Goal: Task Accomplishment & Management: Complete application form

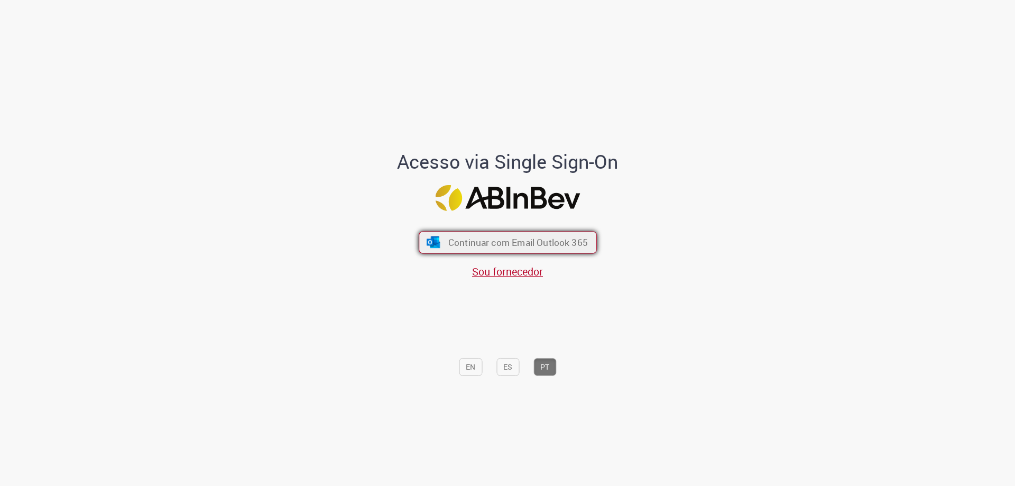
click at [518, 240] on span "Continuar com Email Outlook 365" at bounding box center [518, 242] width 140 height 12
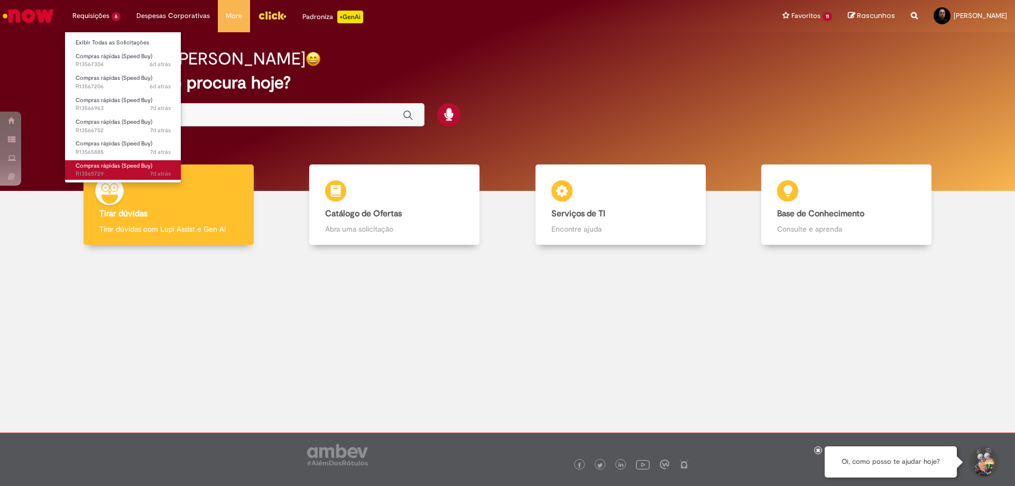
click at [99, 165] on span "Compras rápidas (Speed Buy)" at bounding box center [114, 166] width 77 height 8
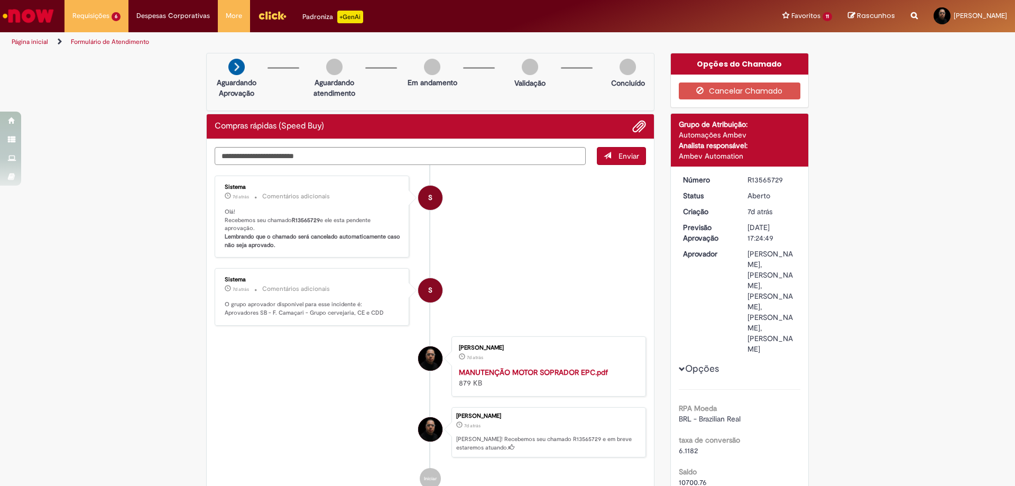
drag, startPoint x: 782, startPoint y: 179, endPoint x: 743, endPoint y: 181, distance: 39.2
click at [747, 181] on div "R13565729" at bounding box center [771, 179] width 49 height 11
copy div "R13565729"
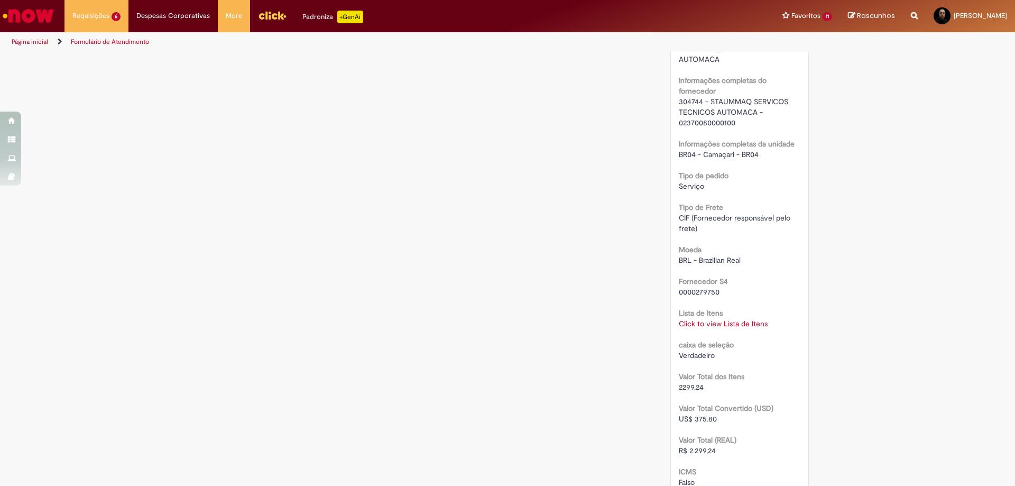
scroll to position [1004, 0]
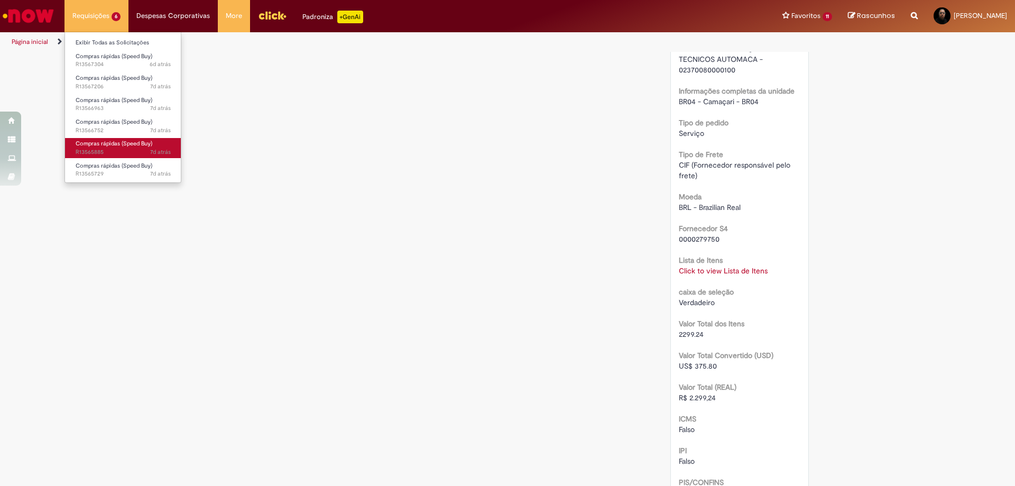
click at [103, 151] on span "7d atrás 7 dias atrás R13565885" at bounding box center [123, 152] width 95 height 8
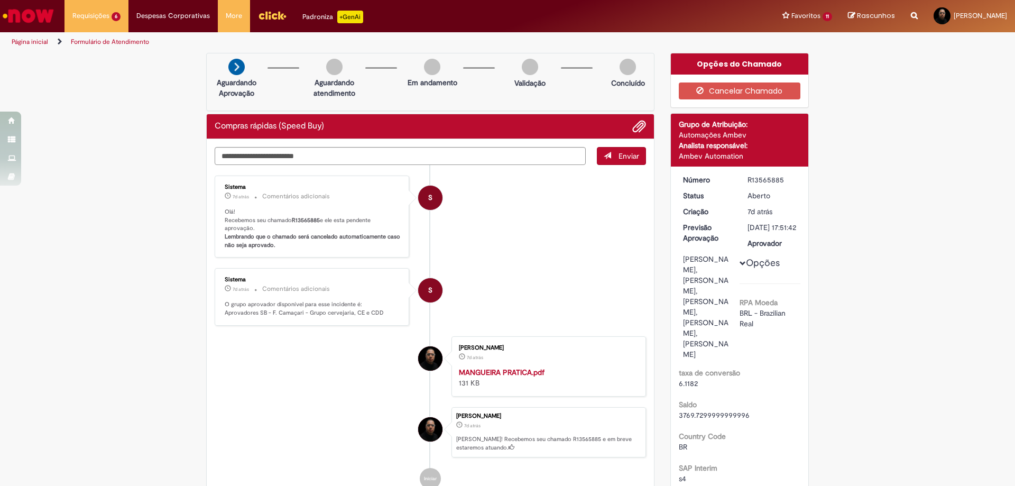
click at [782, 179] on div "R13565885" at bounding box center [771, 179] width 49 height 11
drag, startPoint x: 778, startPoint y: 180, endPoint x: 745, endPoint y: 180, distance: 33.3
click at [747, 180] on div "R13565885" at bounding box center [771, 179] width 49 height 11
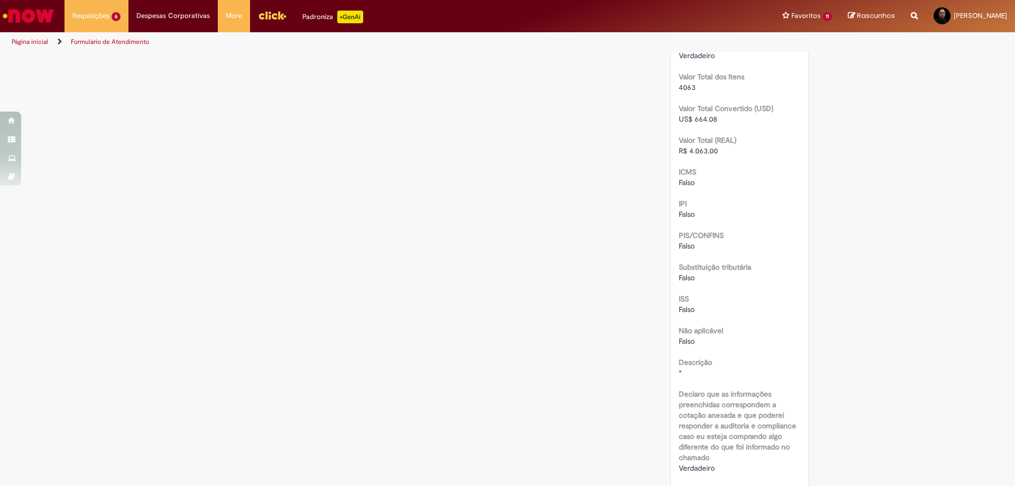
scroll to position [1215, 0]
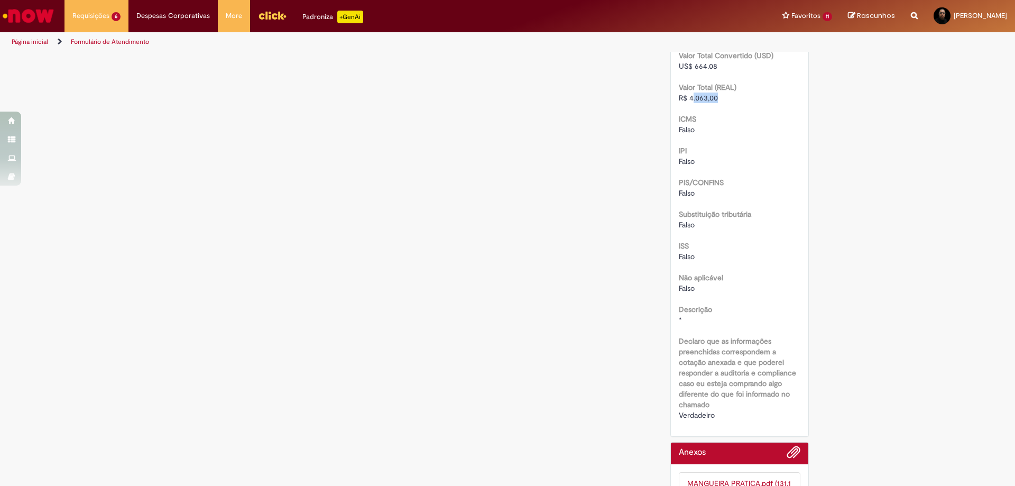
click at [688, 103] on div "R$ 4.063,00" at bounding box center [740, 97] width 122 height 11
drag, startPoint x: 712, startPoint y: 227, endPoint x: 685, endPoint y: 226, distance: 27.5
click at [685, 103] on span "R$ 4.063,00" at bounding box center [698, 98] width 39 height 10
copy span "4.063,00"
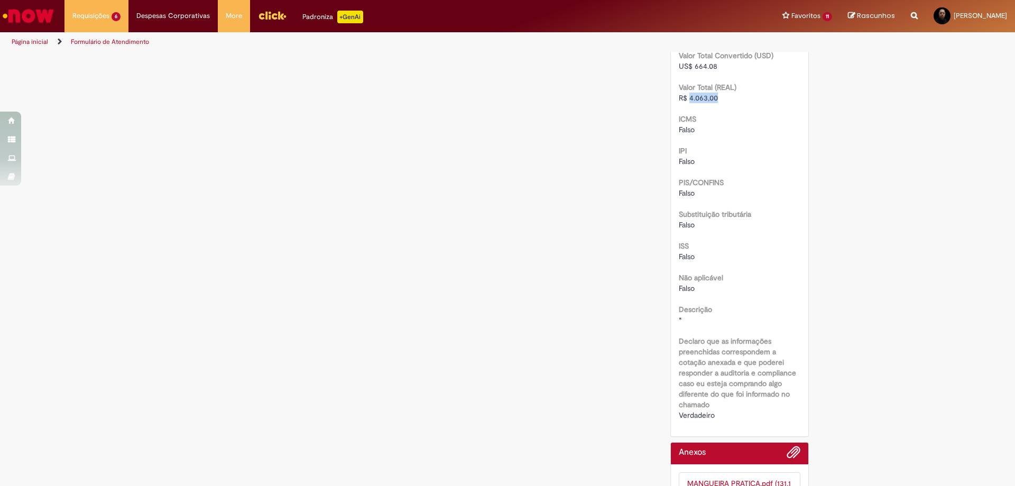
copy span "4.063,00"
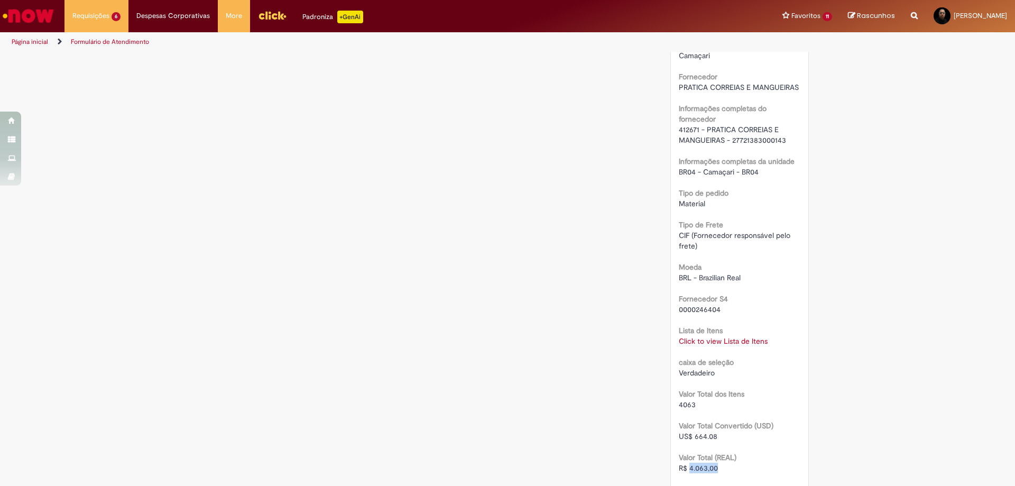
scroll to position [634, 0]
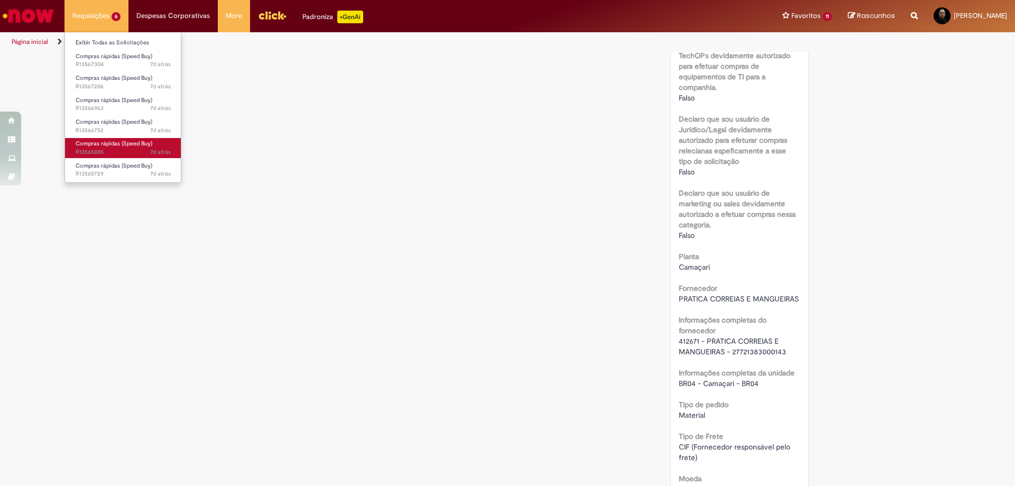
click at [121, 140] on span "Compras rápidas (Speed Buy)" at bounding box center [114, 144] width 77 height 8
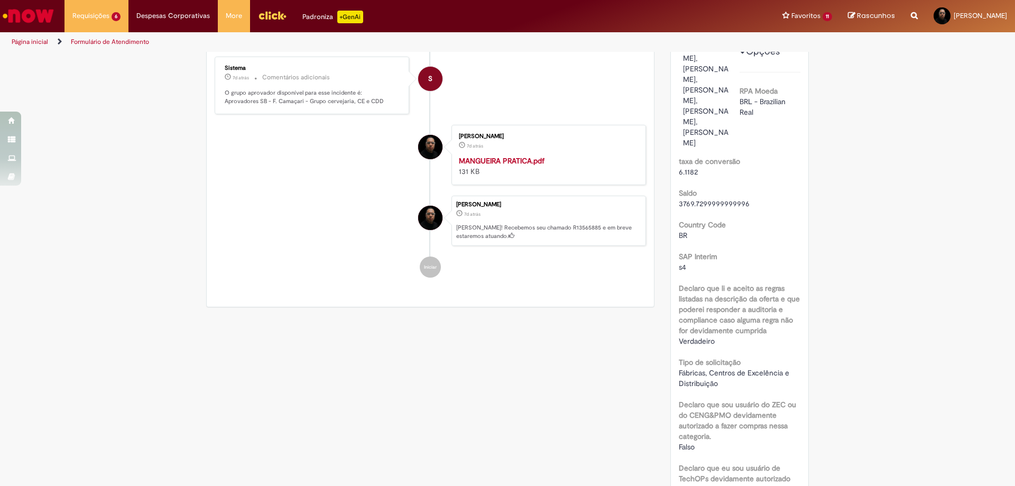
scroll to position [0, 0]
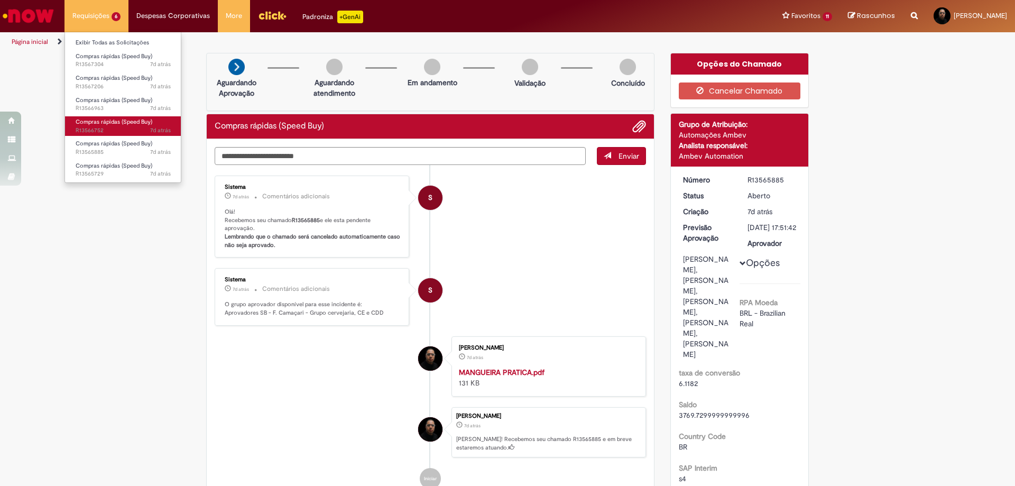
click at [120, 127] on span "7d atrás 7 dias atrás R13566752" at bounding box center [123, 130] width 95 height 8
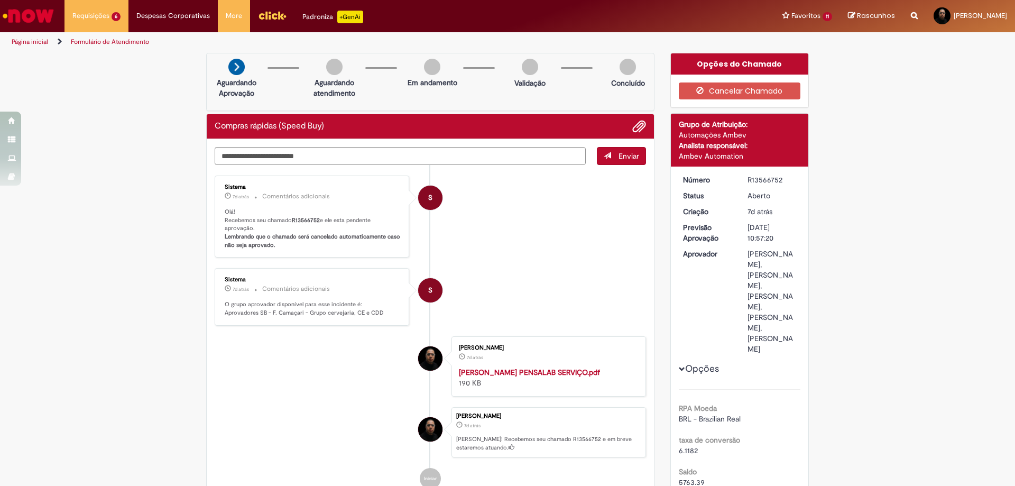
drag, startPoint x: 787, startPoint y: 179, endPoint x: 741, endPoint y: 181, distance: 45.5
click at [741, 181] on dd "R13566752" at bounding box center [771, 179] width 65 height 11
copy div "R13566752"
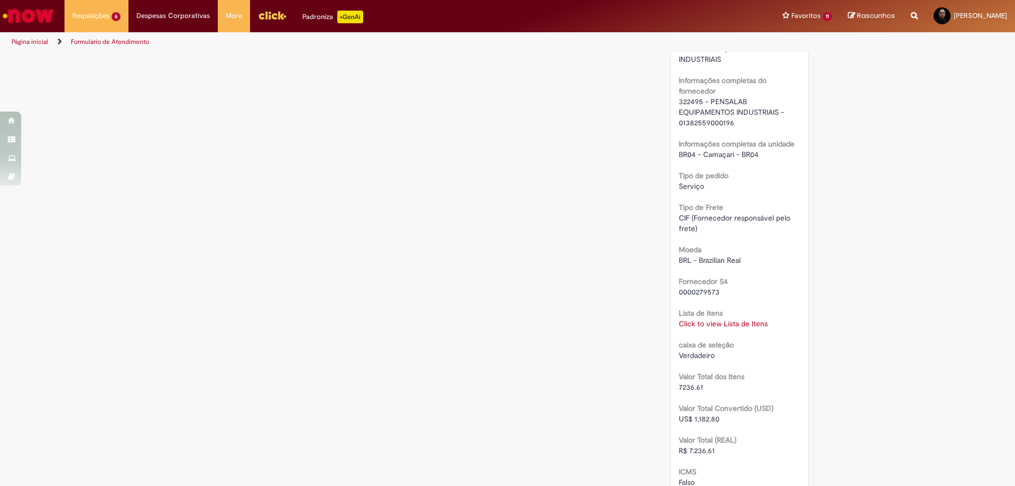
scroll to position [1004, 0]
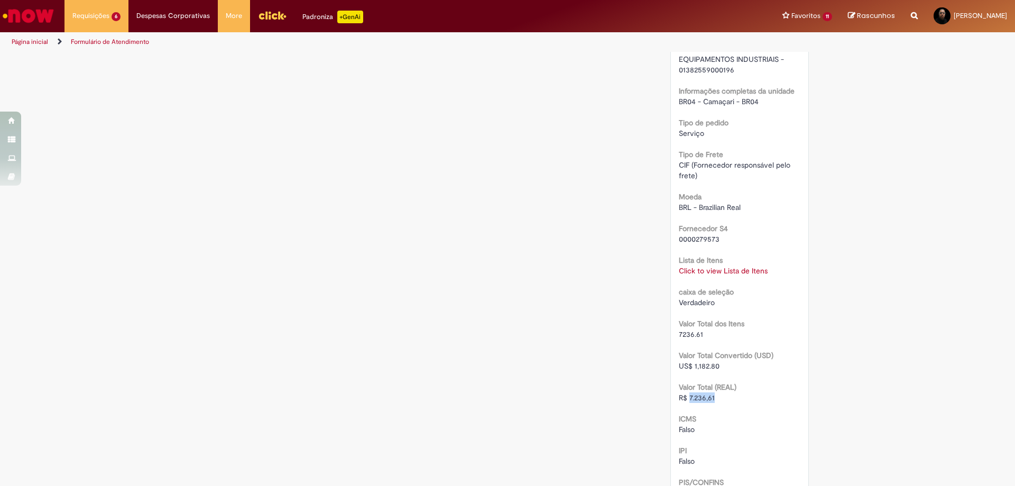
drag, startPoint x: 712, startPoint y: 451, endPoint x: 686, endPoint y: 454, distance: 26.0
click at [686, 403] on div "R$ 7.236,61" at bounding box center [740, 397] width 122 height 11
copy span "7.236,61"
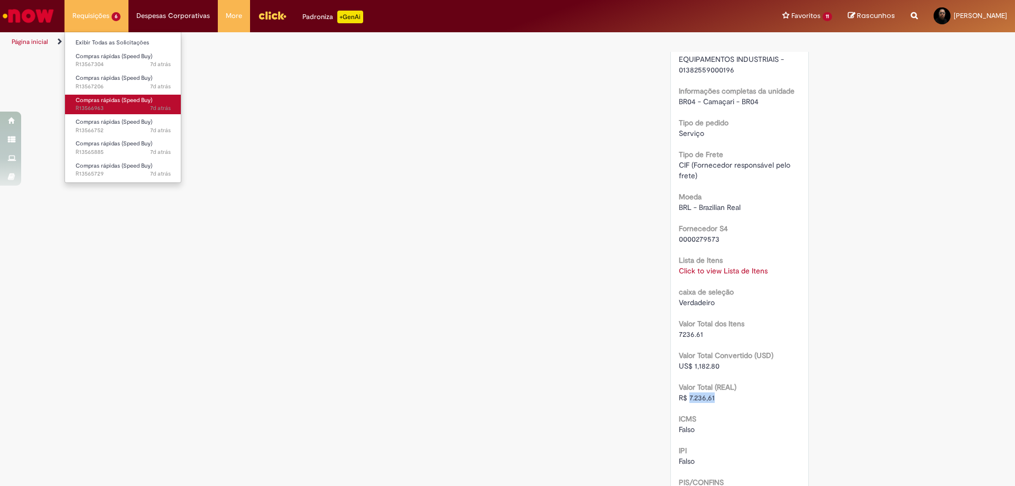
click at [115, 103] on span "Compras rápidas (Speed Buy)" at bounding box center [114, 100] width 77 height 8
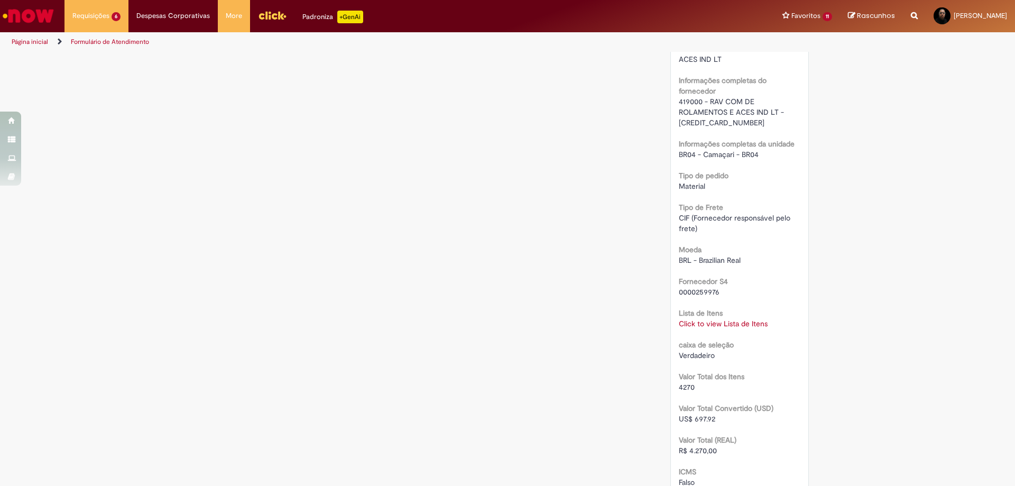
scroll to position [1057, 0]
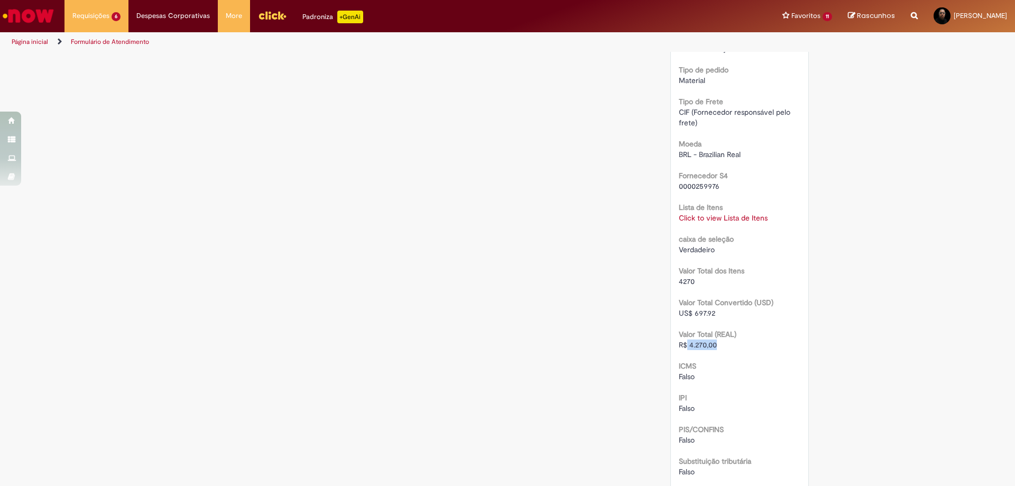
drag, startPoint x: 717, startPoint y: 398, endPoint x: 683, endPoint y: 400, distance: 33.3
click at [683, 350] on div "R$ 4.270,00" at bounding box center [740, 344] width 122 height 11
copy span "4.270,00"
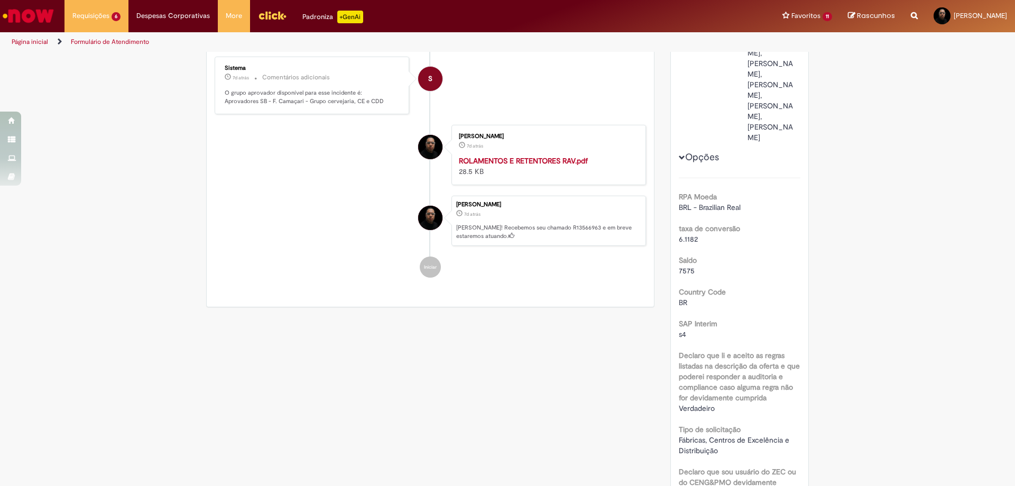
scroll to position [0, 0]
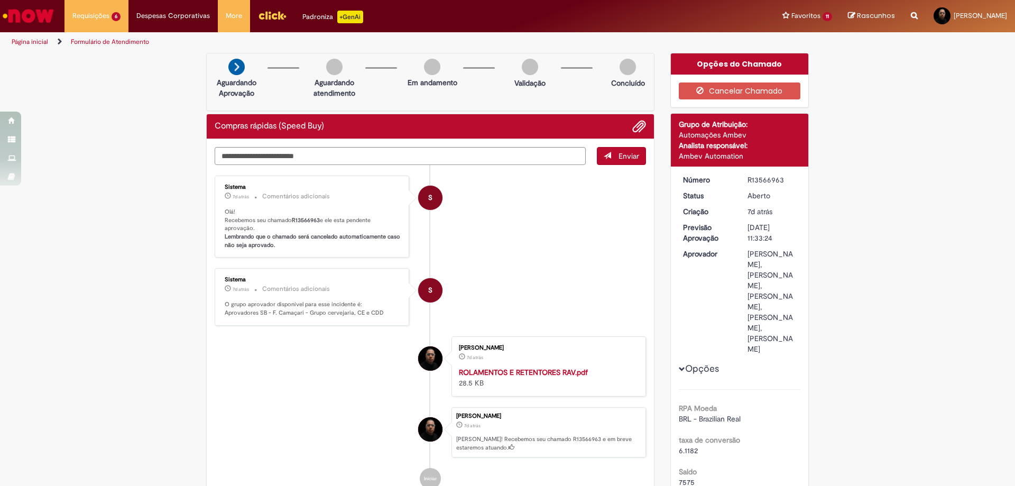
drag, startPoint x: 777, startPoint y: 183, endPoint x: 744, endPoint y: 184, distance: 32.8
click at [747, 184] on div "R13566963" at bounding box center [771, 179] width 49 height 11
copy div "R13566963"
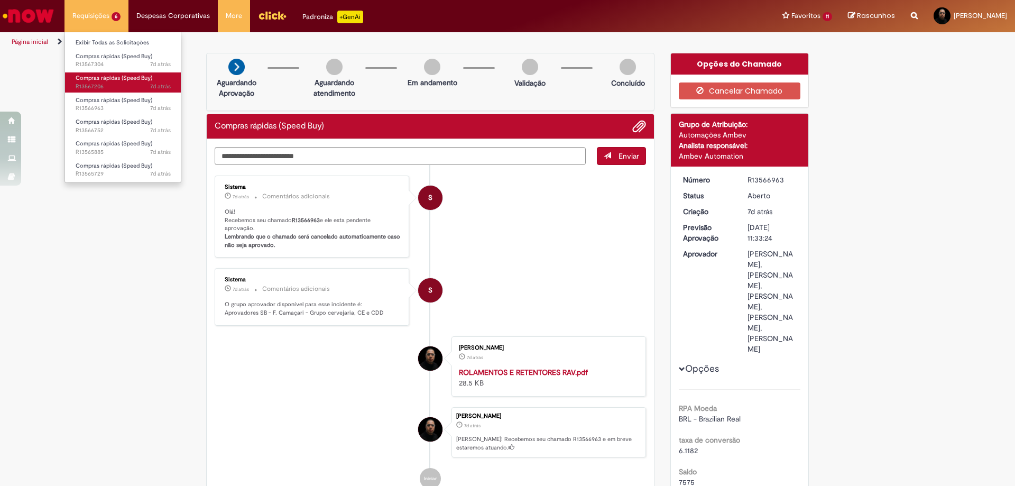
click at [98, 85] on span "7d atrás 7 dias atrás R13567206" at bounding box center [123, 86] width 95 height 8
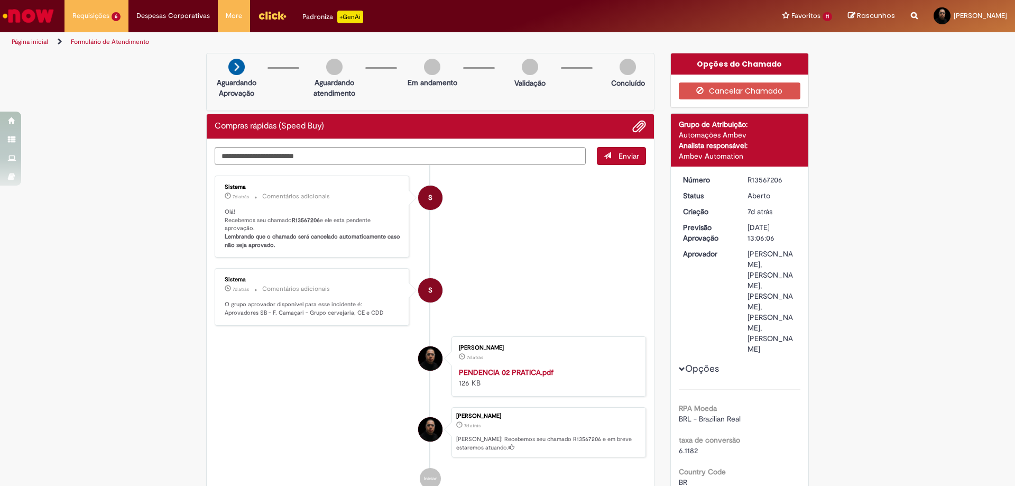
drag, startPoint x: 782, startPoint y: 180, endPoint x: 739, endPoint y: 180, distance: 42.8
click at [739, 180] on dd "R13567206" at bounding box center [771, 179] width 65 height 11
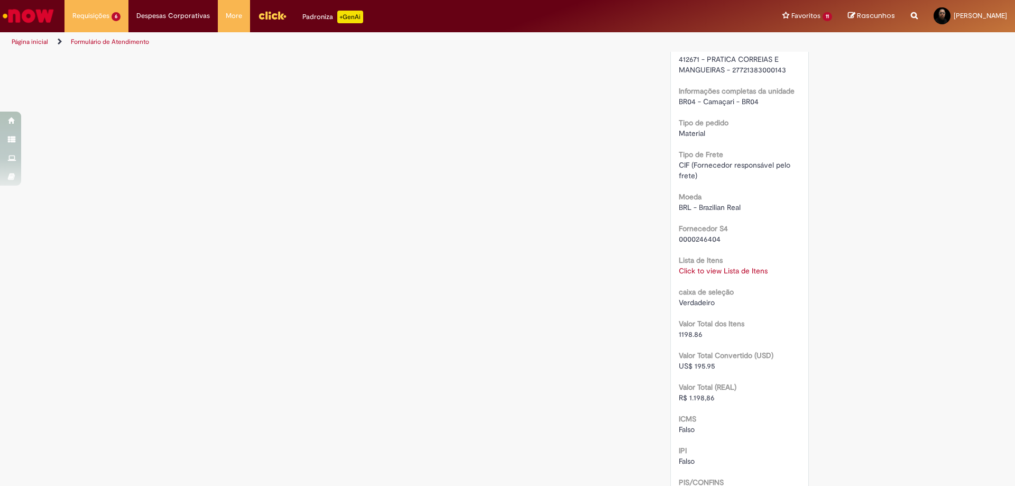
scroll to position [1057, 0]
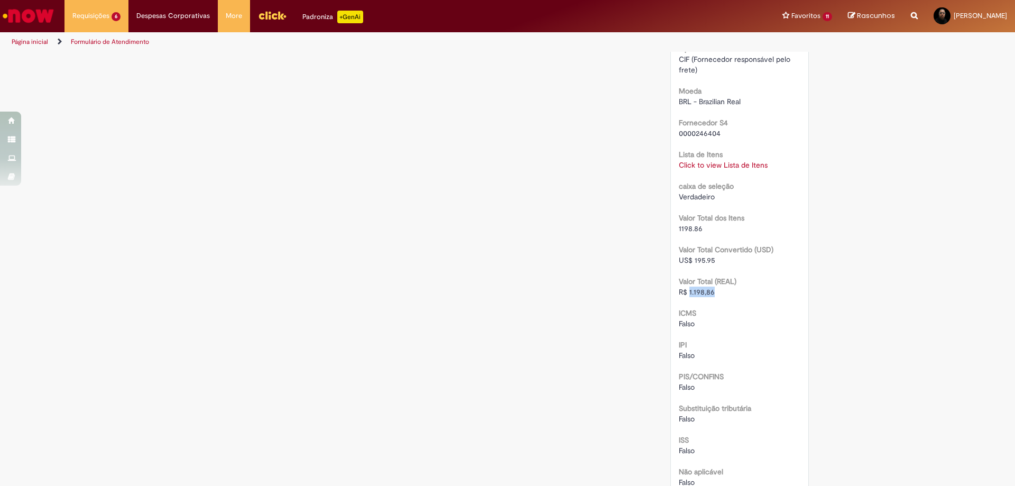
drag, startPoint x: 710, startPoint y: 356, endPoint x: 685, endPoint y: 357, distance: 25.4
click at [685, 297] on div "R$ 1.198,86" at bounding box center [740, 291] width 122 height 11
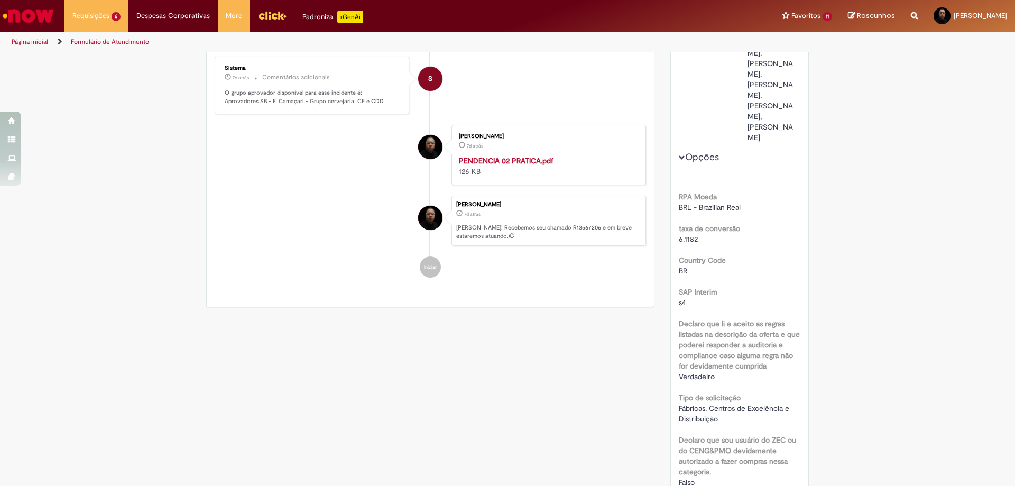
scroll to position [0, 0]
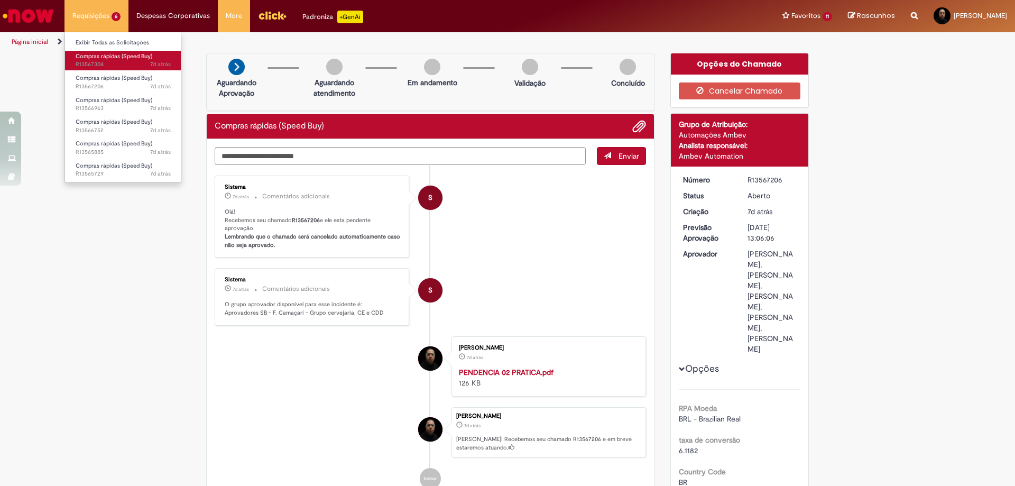
click at [109, 58] on span "Compras rápidas (Speed Buy)" at bounding box center [114, 56] width 77 height 8
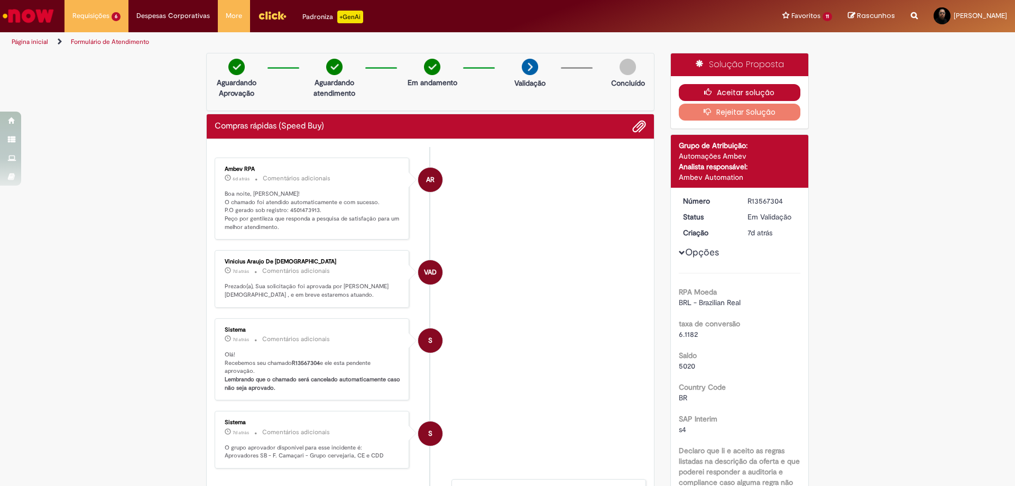
click at [729, 92] on button "Aceitar solução" at bounding box center [740, 92] width 122 height 17
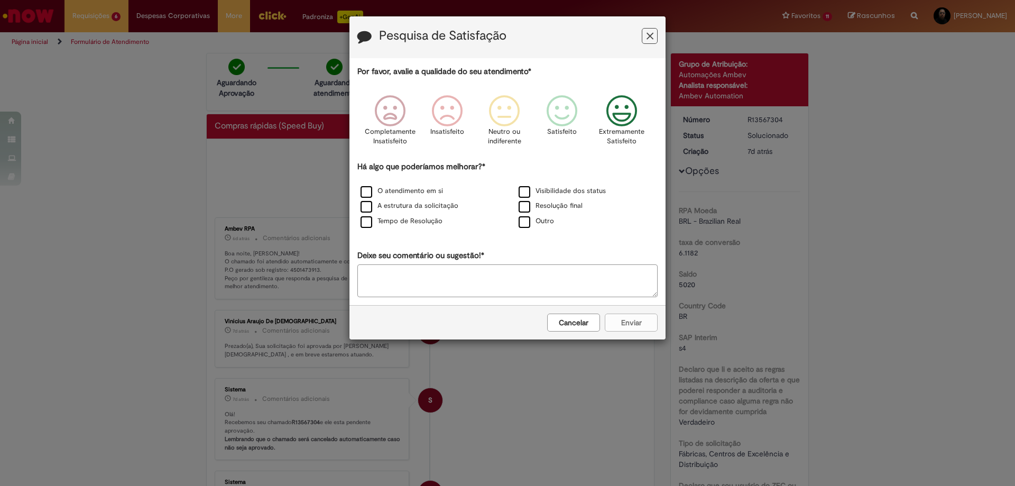
click at [606, 113] on icon "Feedback" at bounding box center [622, 111] width 40 height 32
click at [408, 189] on label "O atendimento em si" at bounding box center [401, 191] width 82 height 10
click at [616, 318] on button "Enviar" at bounding box center [631, 322] width 53 height 18
